Goal: Find specific page/section: Find specific page/section

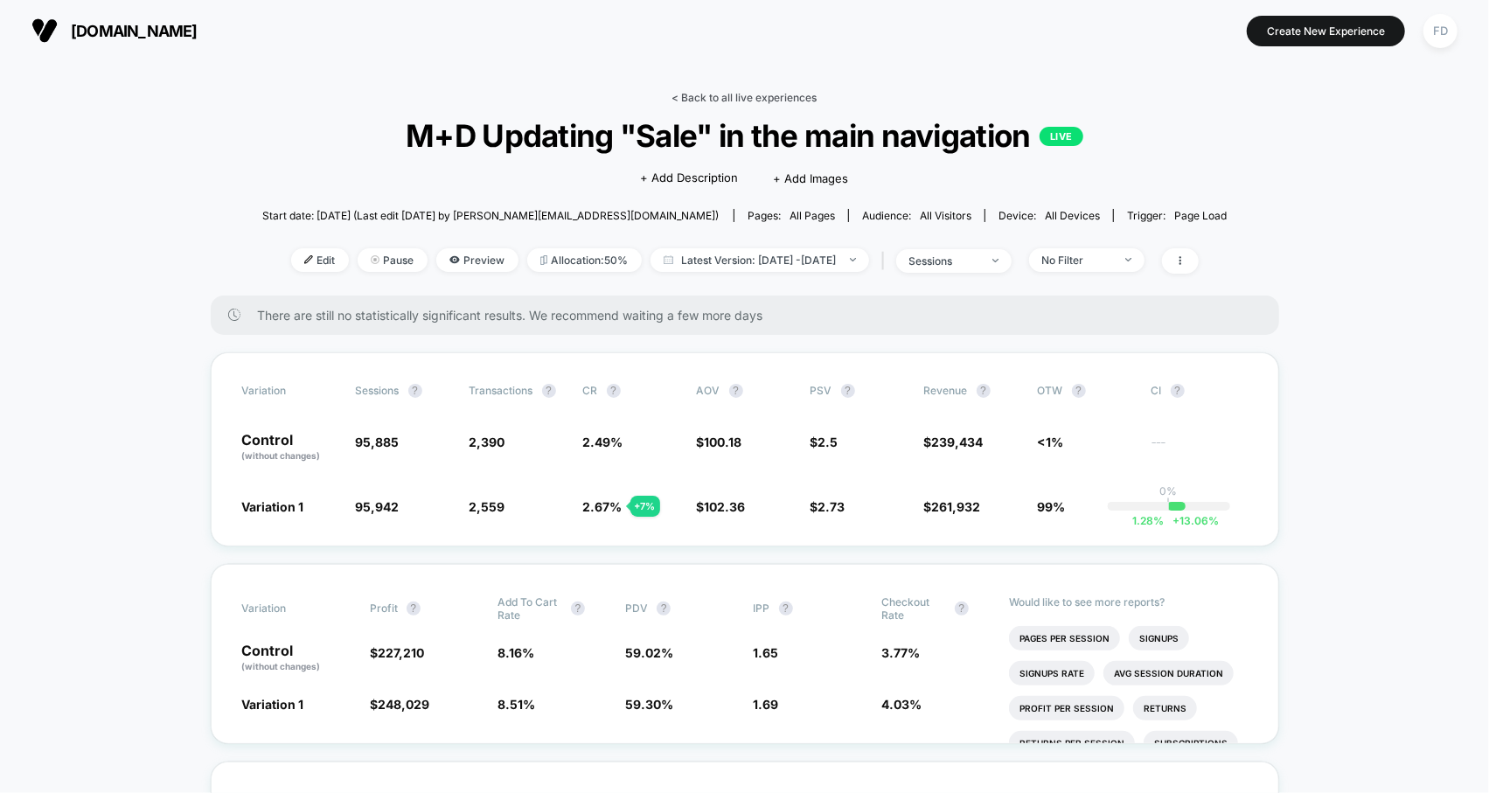
click at [781, 97] on link "< Back to all live experiences" at bounding box center [745, 97] width 145 height 13
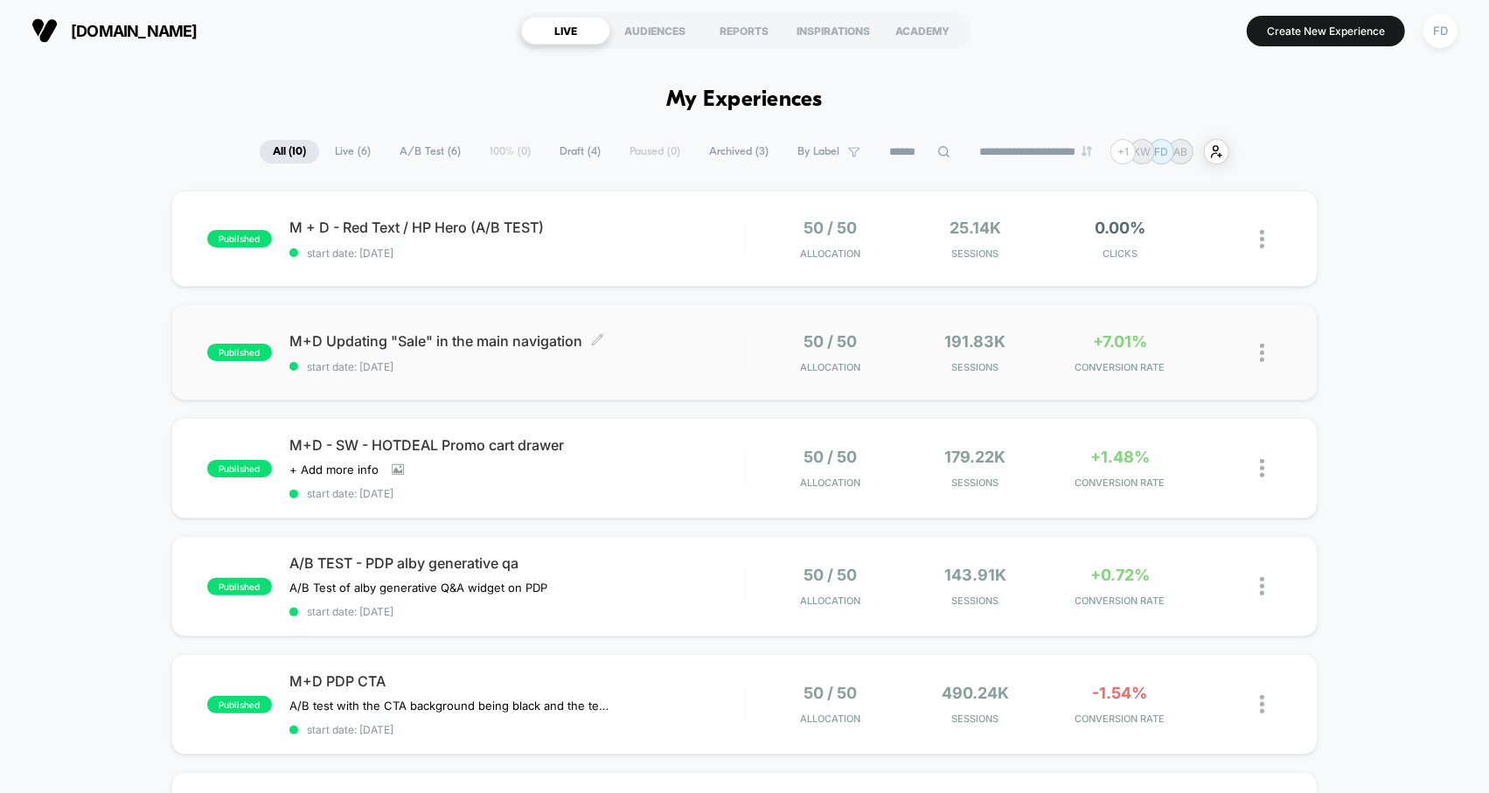
click at [402, 337] on span "M+D Updating "Sale" in the main navigation Click to edit experience details" at bounding box center [516, 340] width 455 height 17
